Goal: Use online tool/utility: Utilize a website feature to perform a specific function

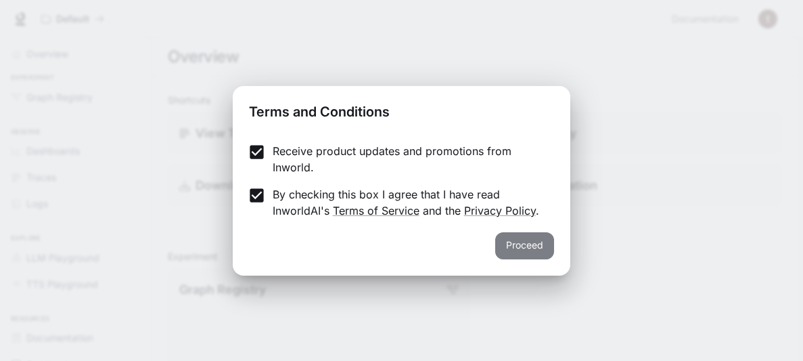
click at [543, 254] on button "Proceed" at bounding box center [524, 245] width 59 height 27
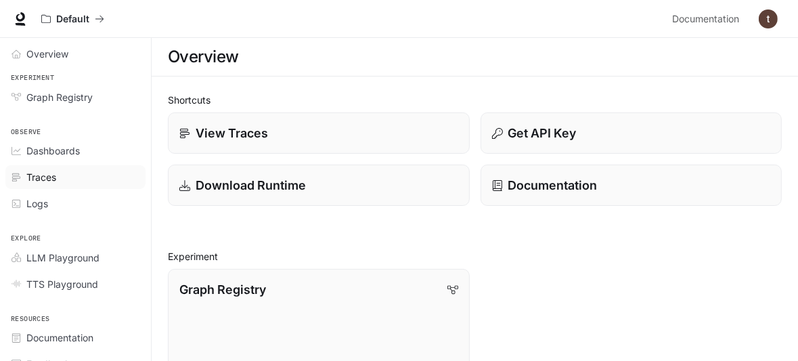
scroll to position [45, 0]
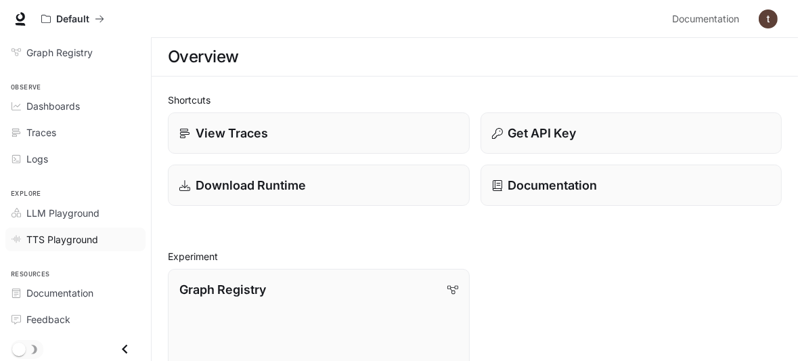
click at [76, 239] on span "TTS Playground" at bounding box center [62, 239] width 72 height 14
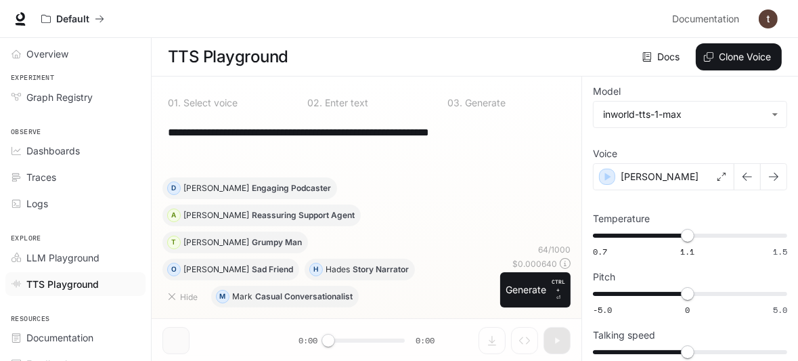
scroll to position [14, 0]
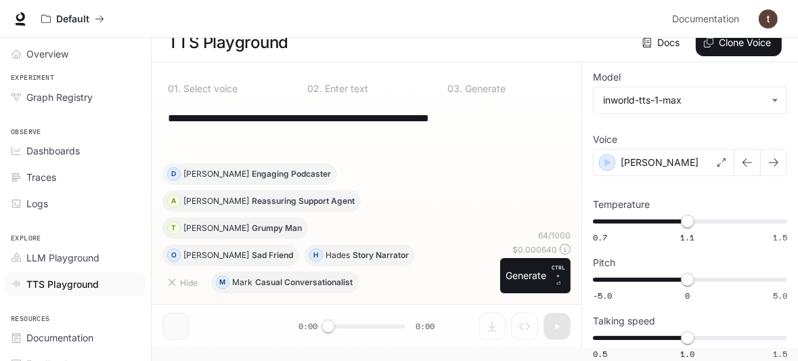
click at [339, 132] on div "**********" at bounding box center [366, 117] width 397 height 32
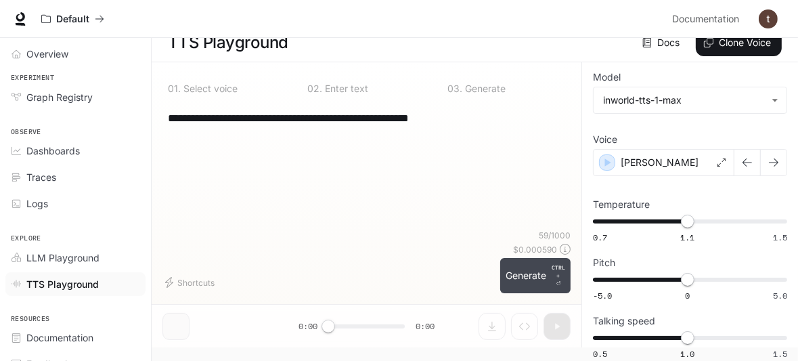
type textarea "**********"
click at [532, 281] on button "Generate CTRL + ⏎" at bounding box center [535, 275] width 70 height 35
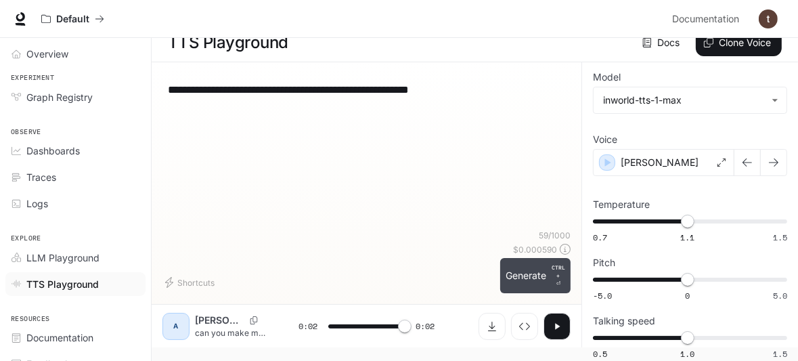
type input "*"
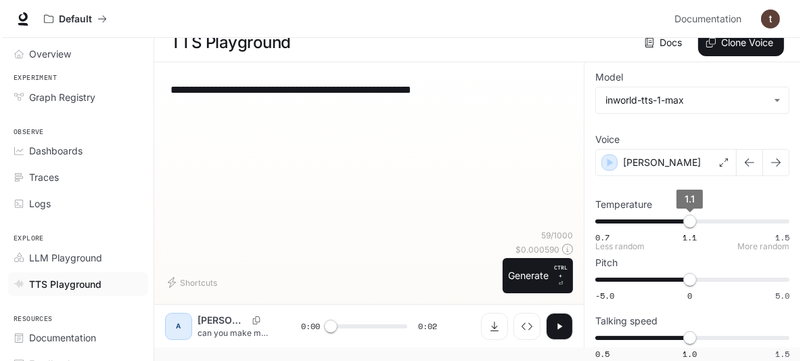
scroll to position [0, 0]
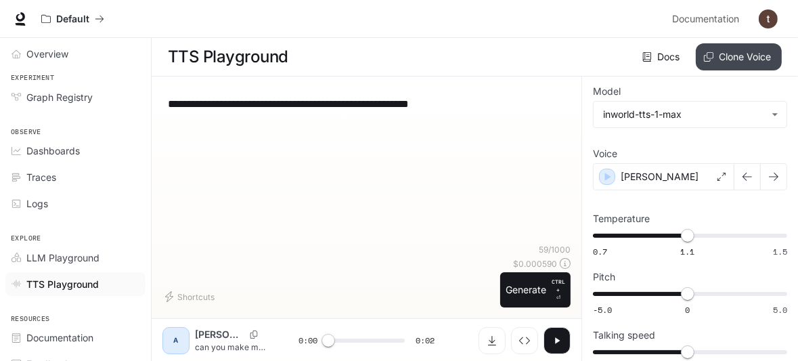
click at [739, 56] on button "Clone Voice" at bounding box center [738, 56] width 86 height 27
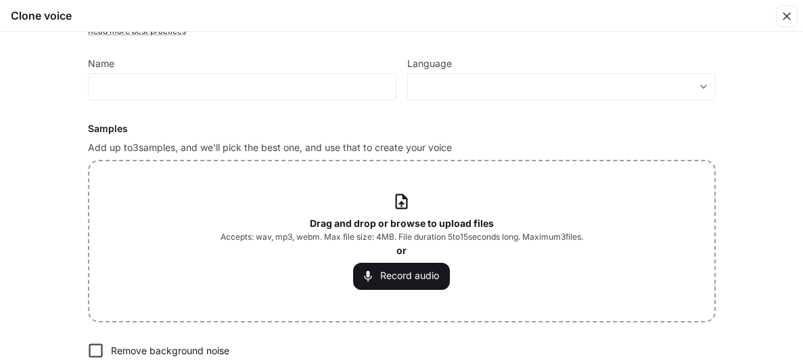
scroll to position [155, 0]
